Goal: Transaction & Acquisition: Book appointment/travel/reservation

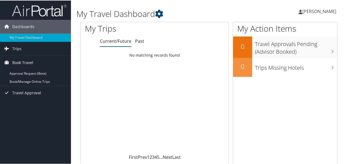
click at [21, 78] on link "Book/Manage Online Trips" at bounding box center [35, 81] width 71 height 8
